Goal: Information Seeking & Learning: Learn about a topic

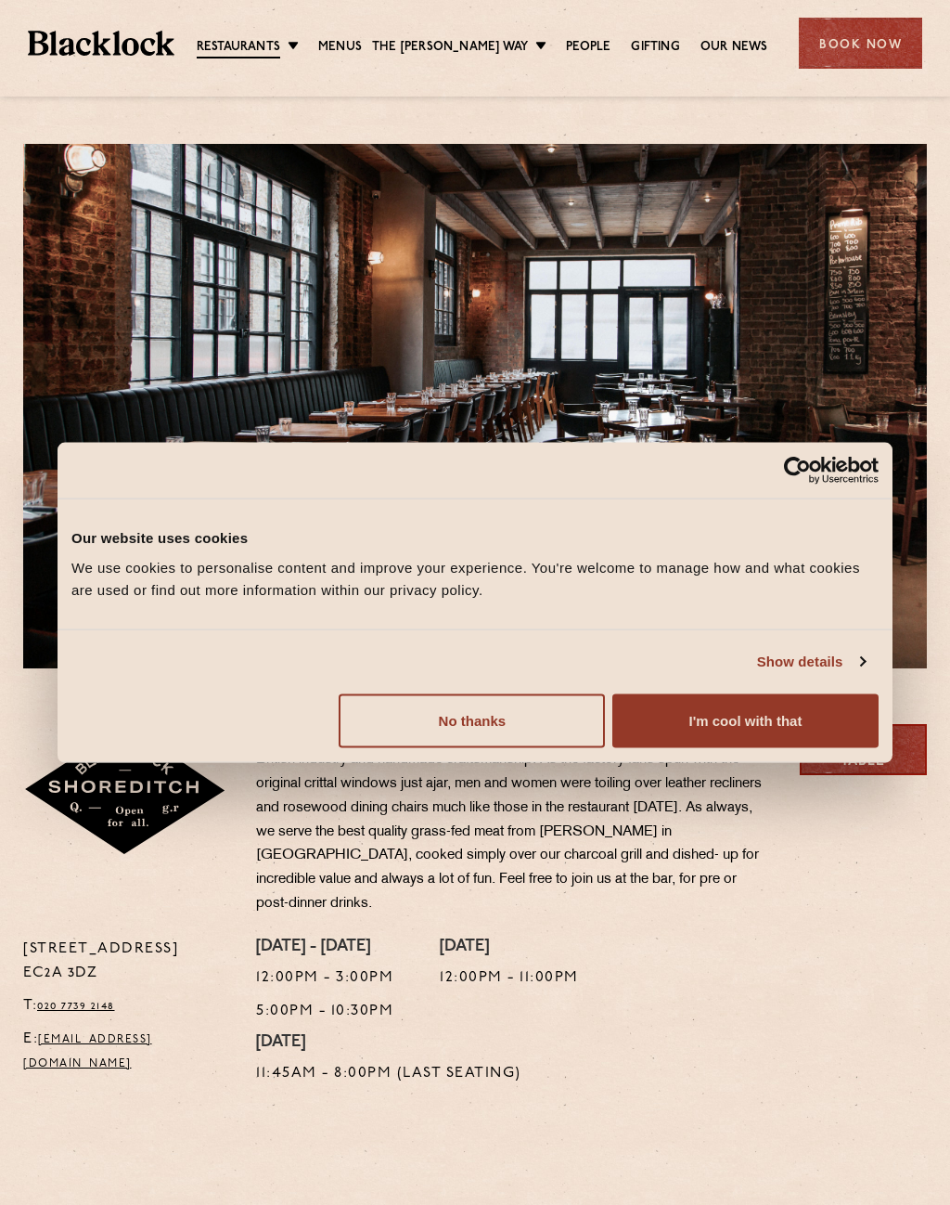
click at [773, 733] on button "I'm cool with that" at bounding box center [746, 720] width 266 height 54
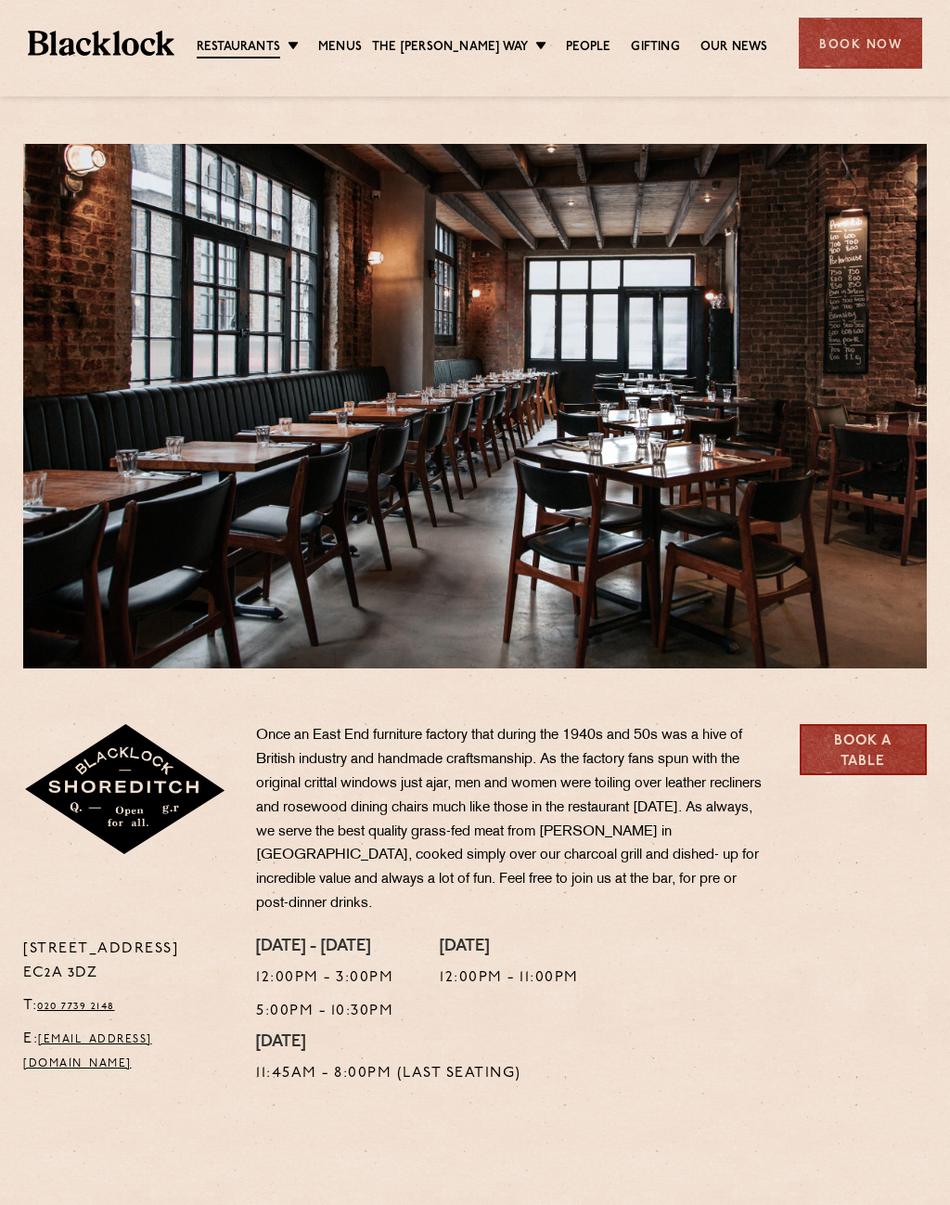
click at [359, 45] on link "Menus" at bounding box center [340, 47] width 44 height 19
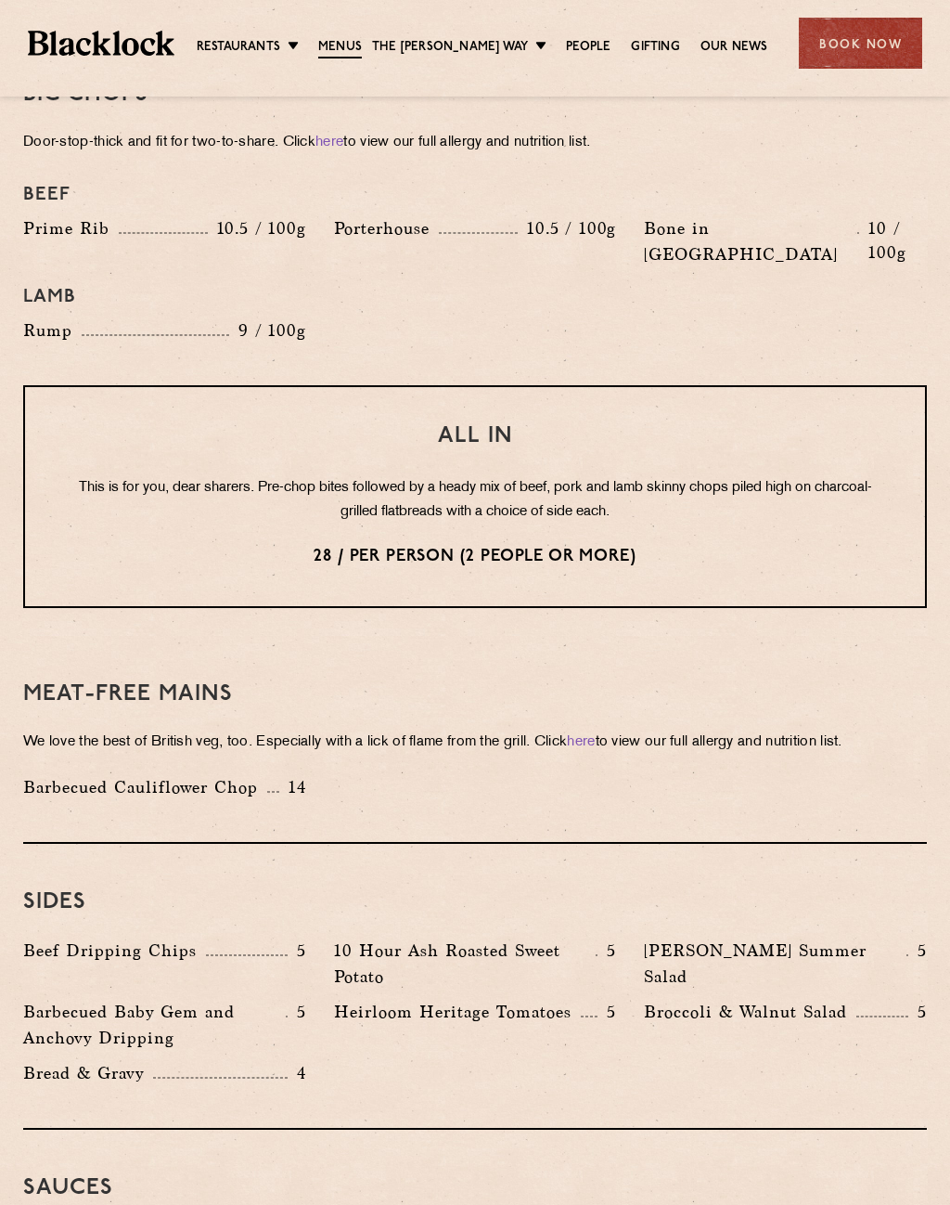
scroll to position [2143, 0]
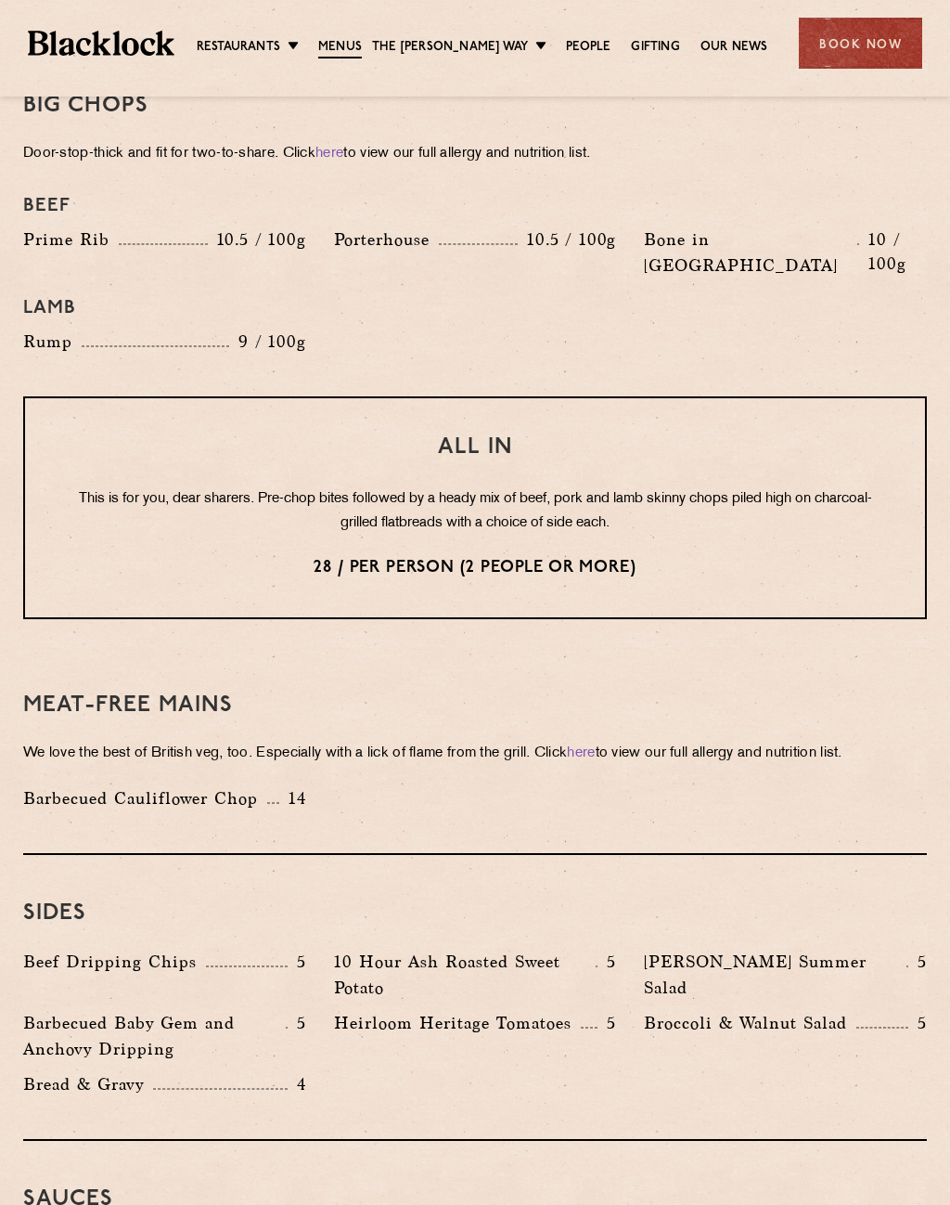
click at [0, 0] on link "Butcher Price [DATE]" at bounding box center [0, 0] width 0 height 0
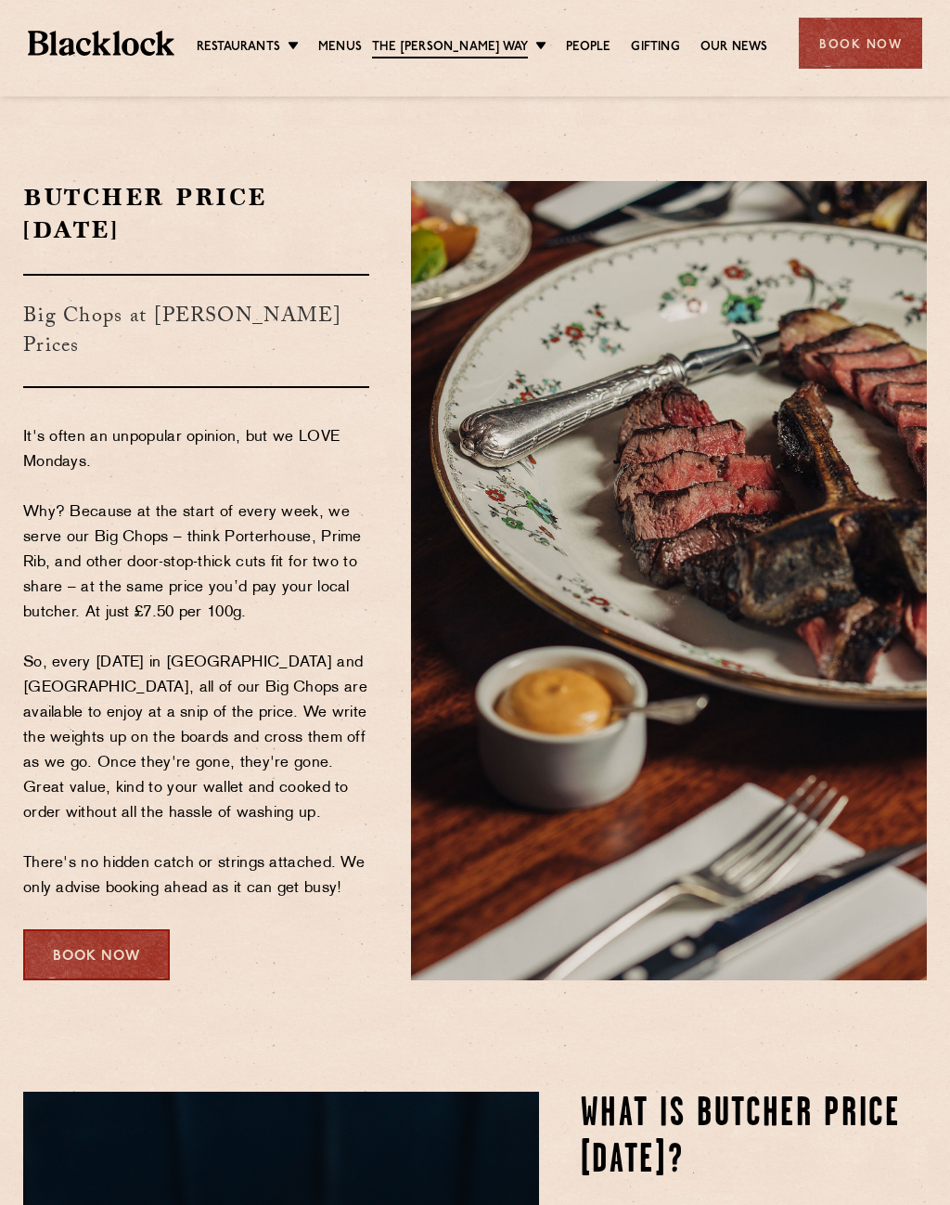
click at [0, 0] on link "[DATE] Roast" at bounding box center [0, 0] width 0 height 0
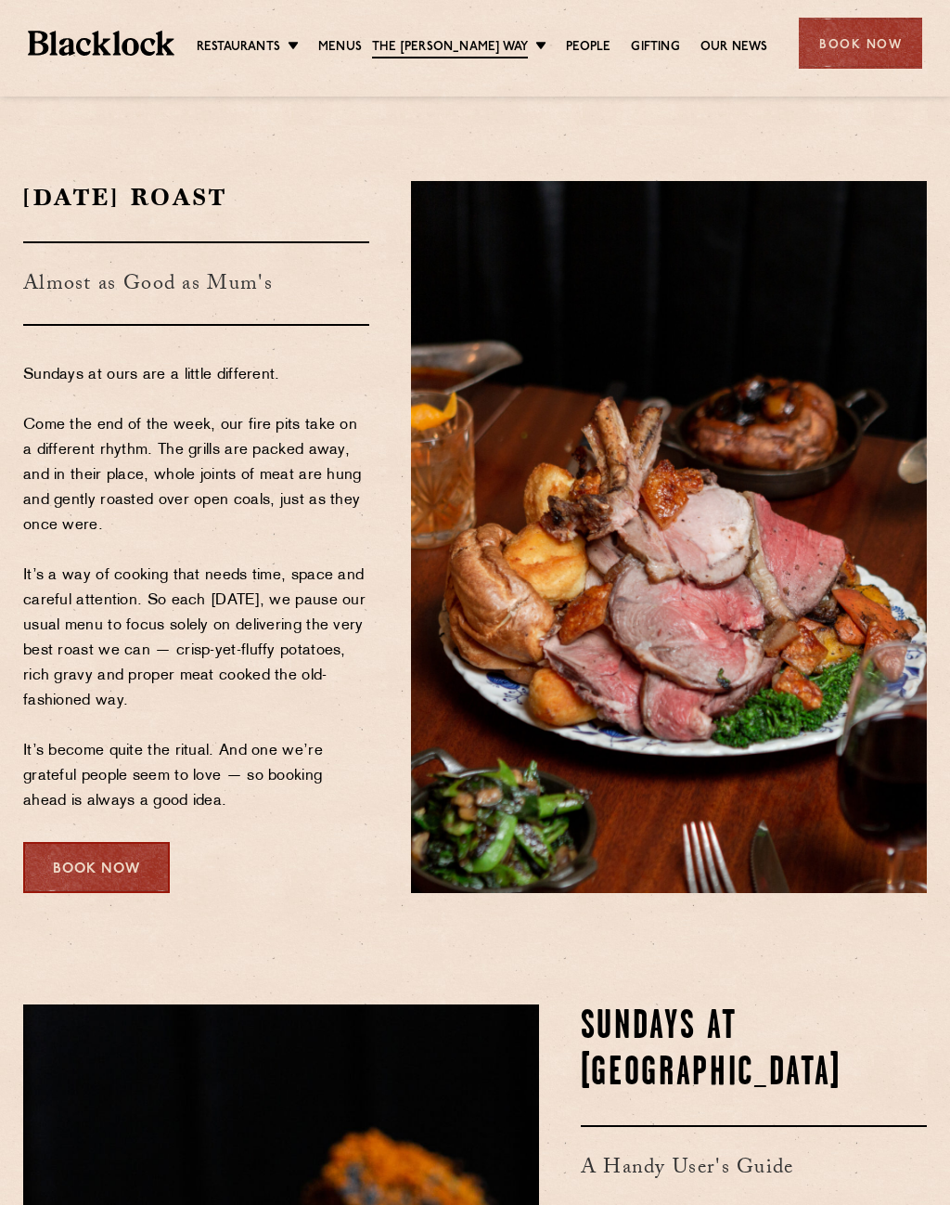
click at [0, 0] on link "Pre & Post Theatre" at bounding box center [0, 0] width 0 height 0
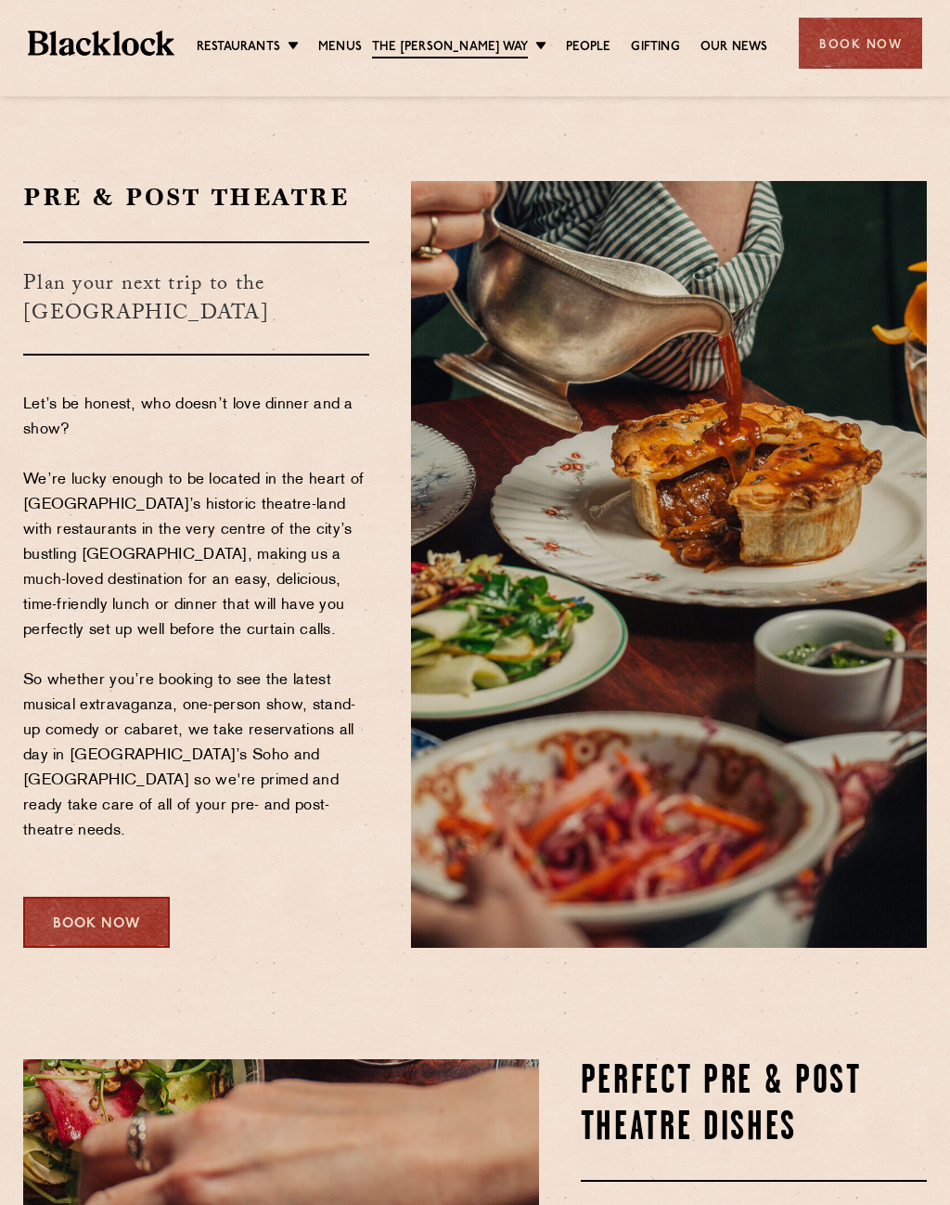
click at [585, 44] on link "People" at bounding box center [588, 47] width 45 height 19
